Goal: Use online tool/utility: Utilize a website feature to perform a specific function

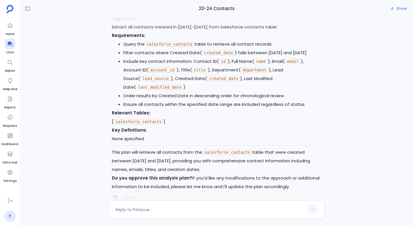
scroll to position [-612, 0]
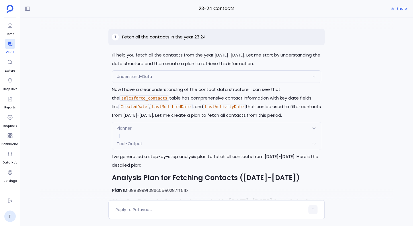
click at [10, 44] on icon at bounding box center [9, 44] width 5 height 5
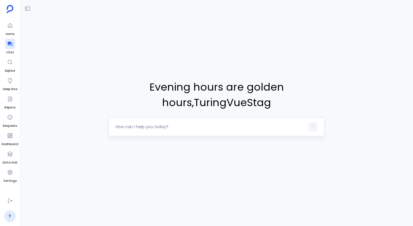
click at [176, 125] on textarea at bounding box center [209, 127] width 189 height 6
type textarea "Get me all closed opportunities in the last year"
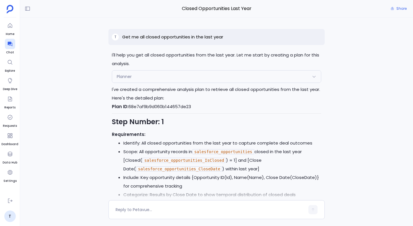
scroll to position [-105, 0]
click at [200, 78] on div "Planner" at bounding box center [216, 76] width 209 height 12
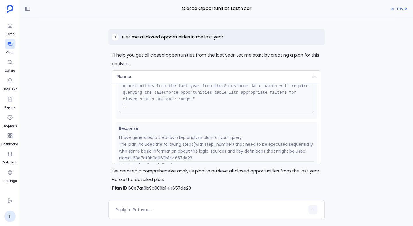
scroll to position [97, 0]
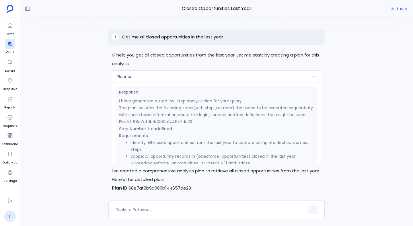
click at [161, 188] on p "Plan ID: 68e7af9b9d060b144657de23" at bounding box center [216, 188] width 209 height 9
copy p "68e7af9b9d060b144657de23"
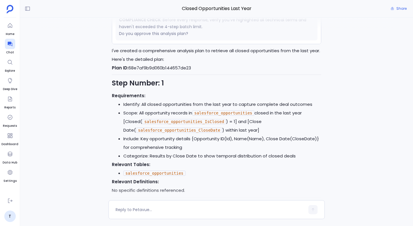
scroll to position [-66, 0]
click at [9, 44] on icon at bounding box center [10, 44] width 6 height 6
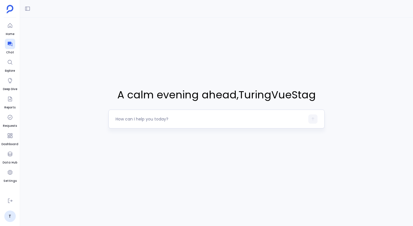
click at [150, 119] on textarea at bounding box center [209, 119] width 189 height 6
type textarea "Give me a 5 step plan for th"
type textarea "Do a complete churn analysis on my data"
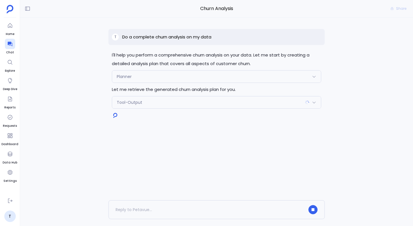
click at [140, 105] on span "Tool-Output" at bounding box center [129, 102] width 25 height 6
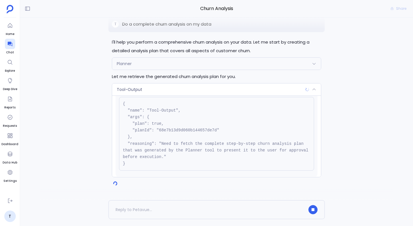
scroll to position [17, 0]
click at [169, 129] on pre "{ "name": "Tool-Output", "args": { "plan": true, "planId": "68e7b13d9d060b14465…" at bounding box center [216, 134] width 195 height 74
copy pre "68e7b13d9d060b144657de7d"
click at [144, 89] on div "Tool-Output" at bounding box center [216, 89] width 209 height 12
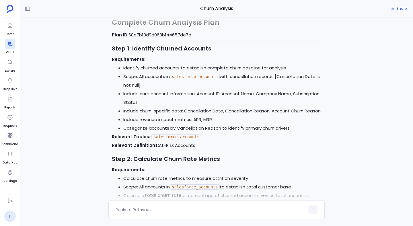
scroll to position [-651, 0]
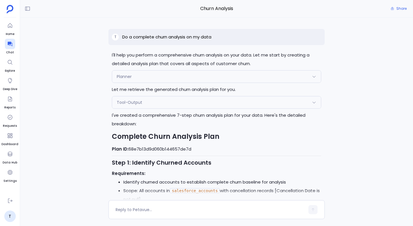
click at [155, 105] on div "Tool-Output" at bounding box center [216, 102] width 209 height 12
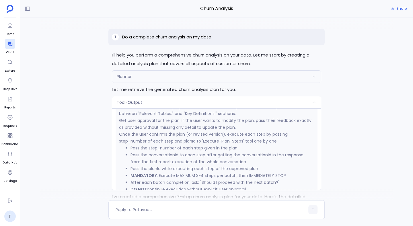
scroll to position [1135, 0]
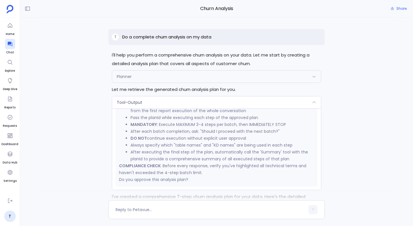
click at [72, 156] on div "I'll help you perform a comprehensive churn analysis on your data. Let me start…" at bounding box center [216, 108] width 392 height 182
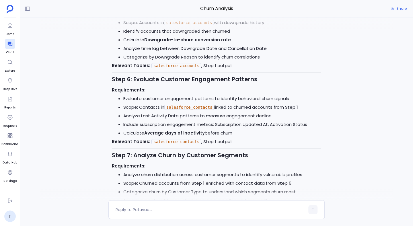
scroll to position [0, 0]
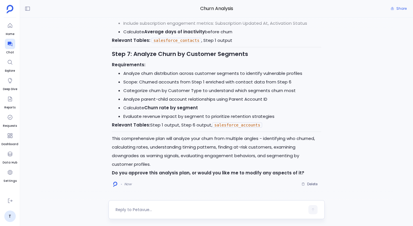
click at [157, 210] on textarea at bounding box center [209, 210] width 189 height 6
type textarea "yes proceed"
